Goal: Go to known website: Go to known website

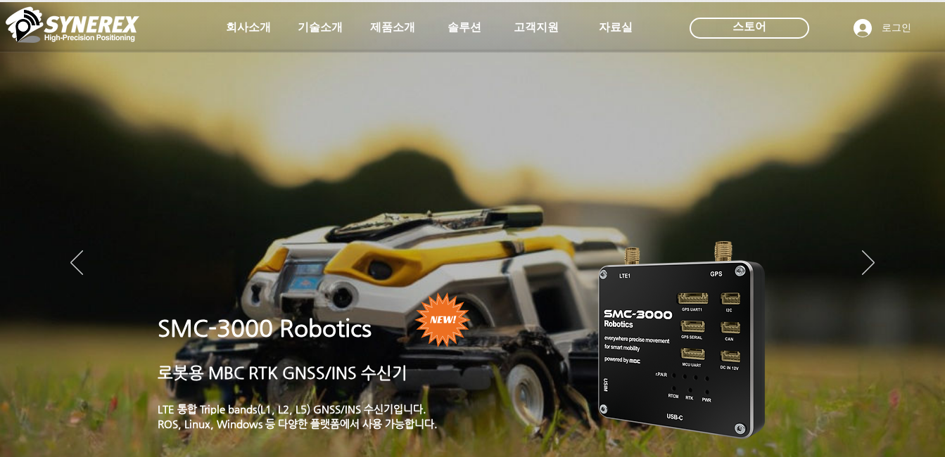
click at [433, 88] on img "LimX Dinamics" at bounding box center [237, 253] width 398 height 400
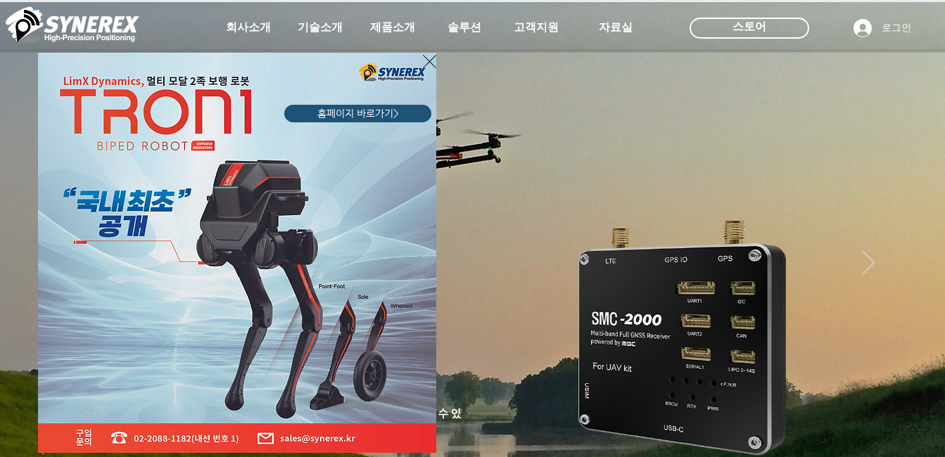
click at [872, 265] on div "LimX Dinamics" at bounding box center [472, 228] width 945 height 457
click at [866, 265] on div "LimX Dinamics" at bounding box center [472, 228] width 945 height 457
click at [911, 113] on div "LimX Dinamics" at bounding box center [472, 228] width 945 height 457
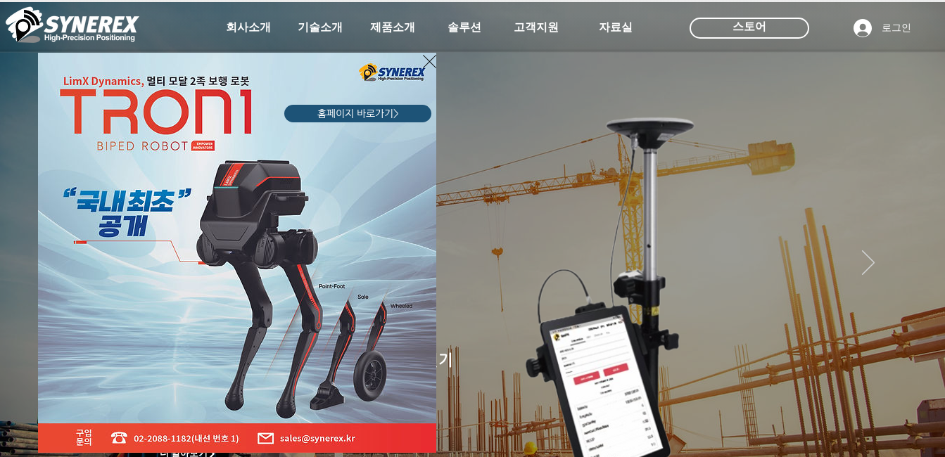
click at [913, 117] on div "LimX Dinamics" at bounding box center [472, 228] width 945 height 457
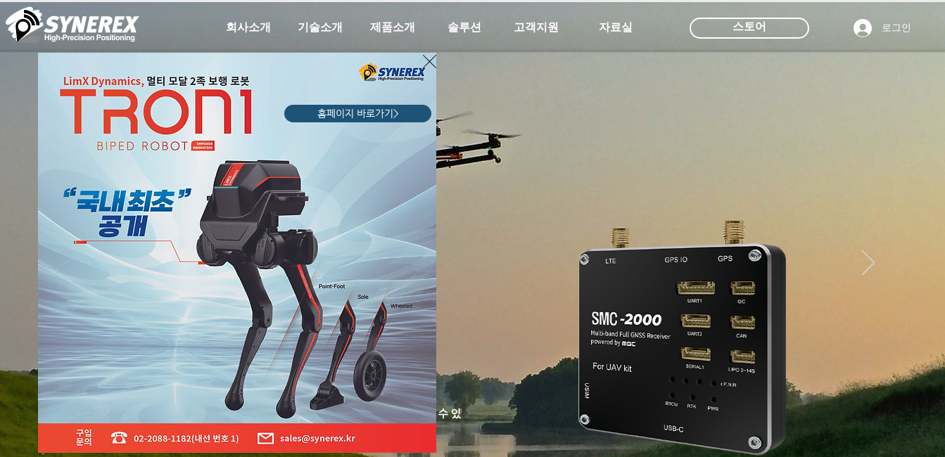
click at [365, 112] on span "홈페이지 바로가기>" at bounding box center [358, 114] width 82 height 14
